Goal: Entertainment & Leisure: Consume media (video, audio)

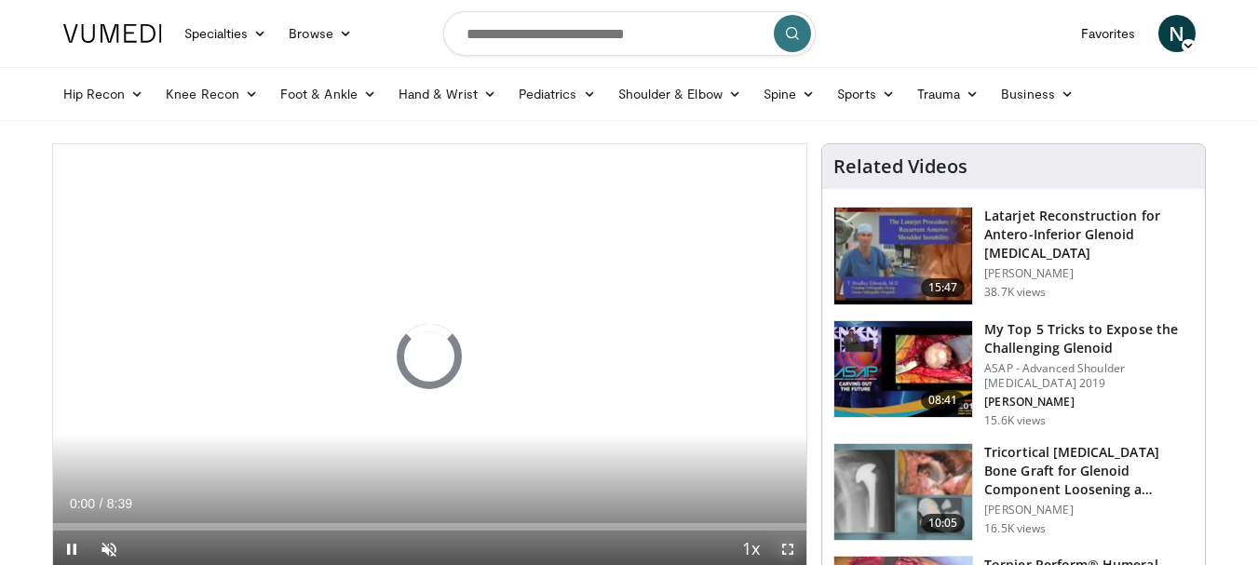
click at [787, 549] on span "Video Player" at bounding box center [787, 549] width 37 height 37
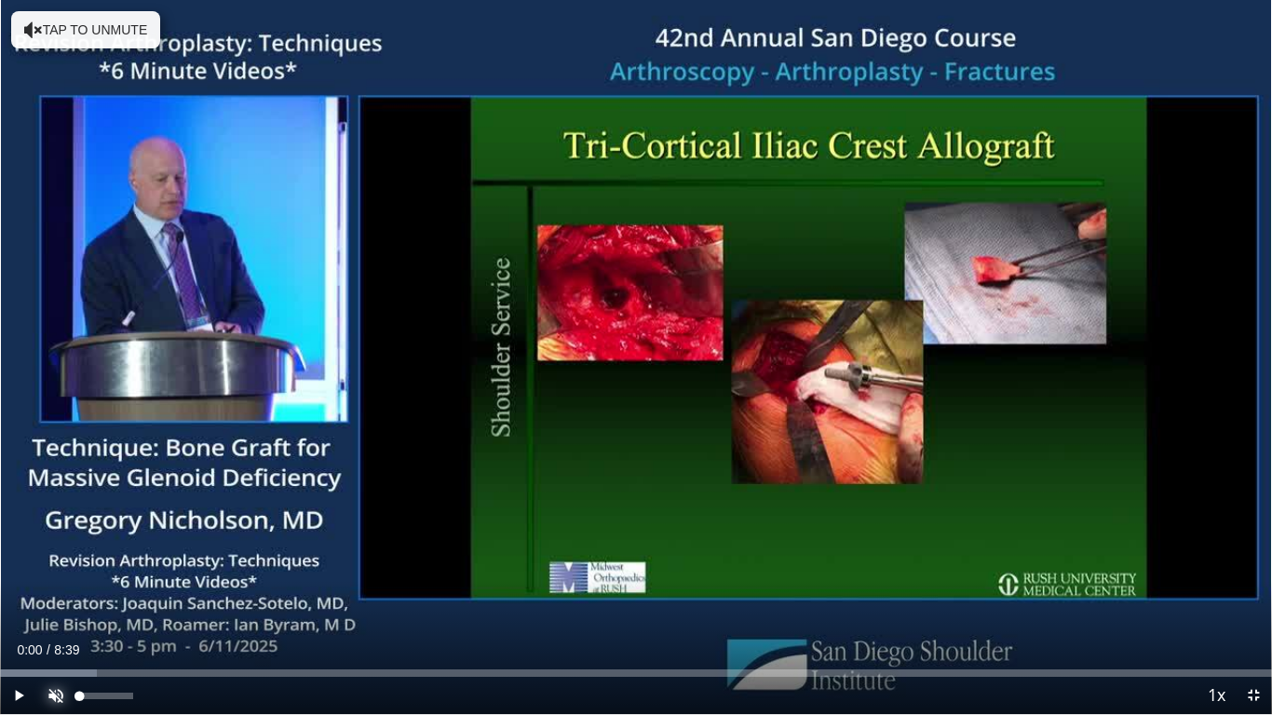
click at [56, 564] on span "Video Player" at bounding box center [55, 695] width 37 height 37
click at [132, 564] on div "Volume Level" at bounding box center [105, 696] width 53 height 7
click at [20, 564] on span "Video Player" at bounding box center [18, 695] width 37 height 37
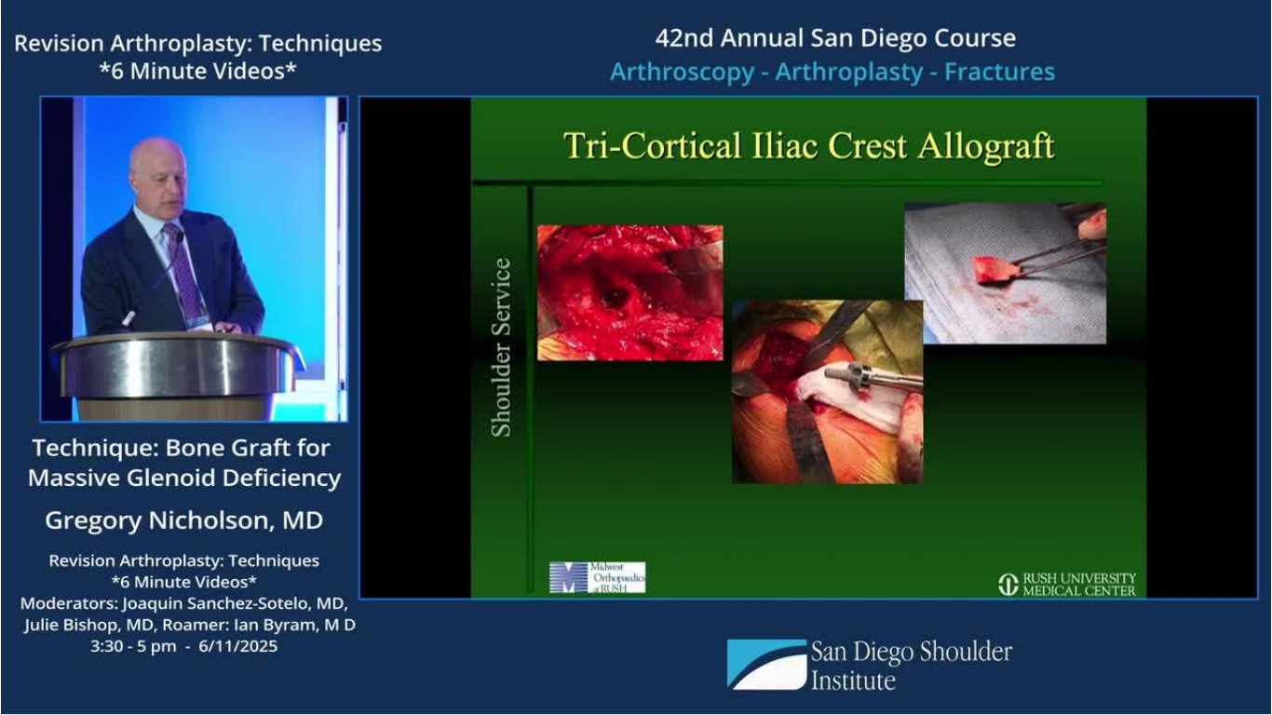
click at [1254, 564] on video-js "**********" at bounding box center [636, 357] width 1272 height 715
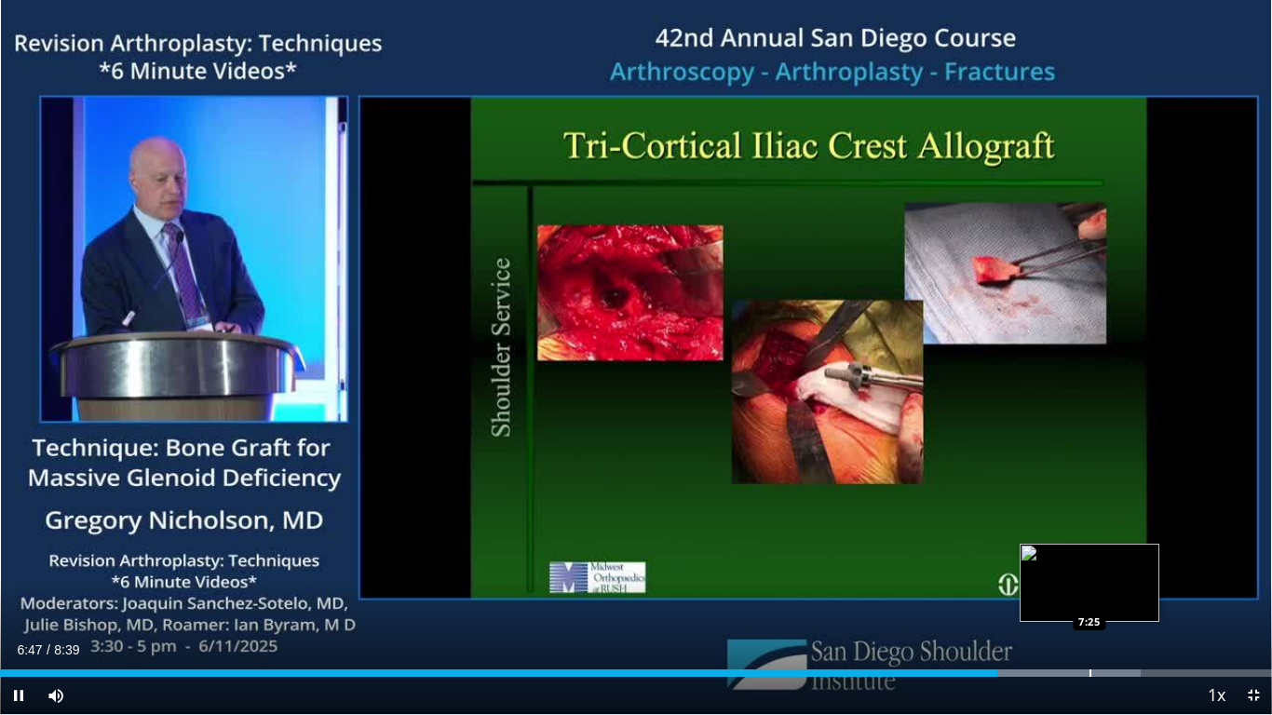
click at [1089, 564] on div "Progress Bar" at bounding box center [1090, 672] width 2 height 7
